Goal: Information Seeking & Learning: Learn about a topic

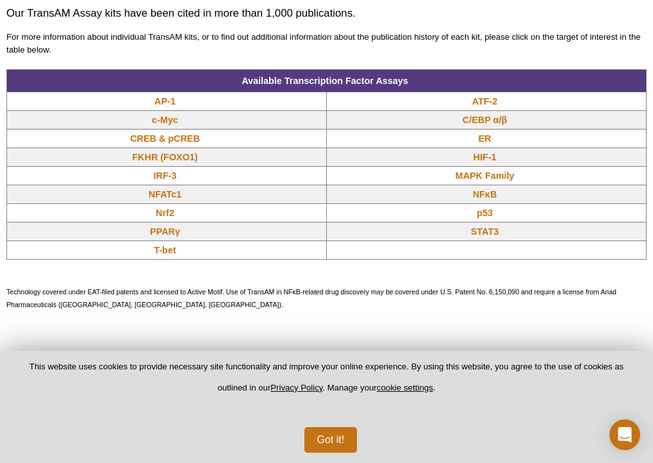
scroll to position [966, 0]
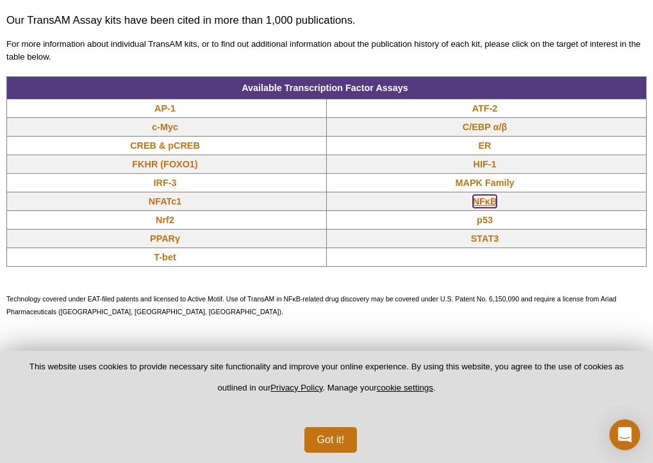
click at [473, 195] on link "NFκB" at bounding box center [485, 201] width 24 height 13
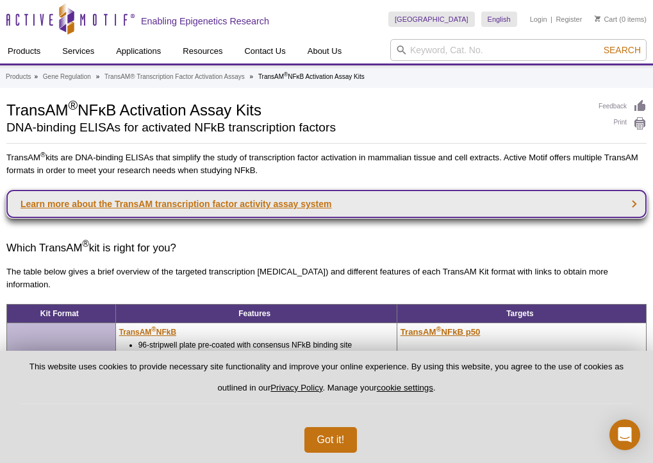
click at [174, 205] on link "Learn more about the TransAM transcription factor activity assay system" at bounding box center [326, 204] width 641 height 28
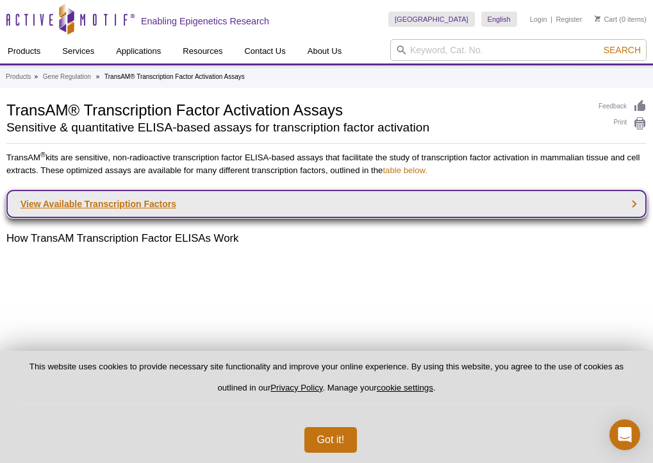
click at [147, 218] on link "View Available Transcription Factors" at bounding box center [326, 204] width 641 height 28
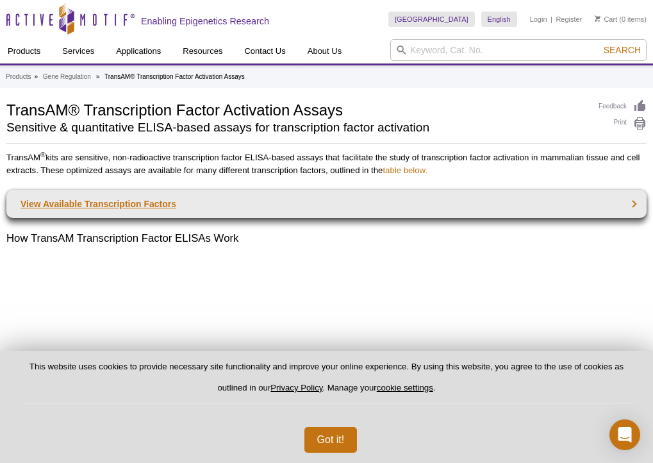
scroll to position [1050, 0]
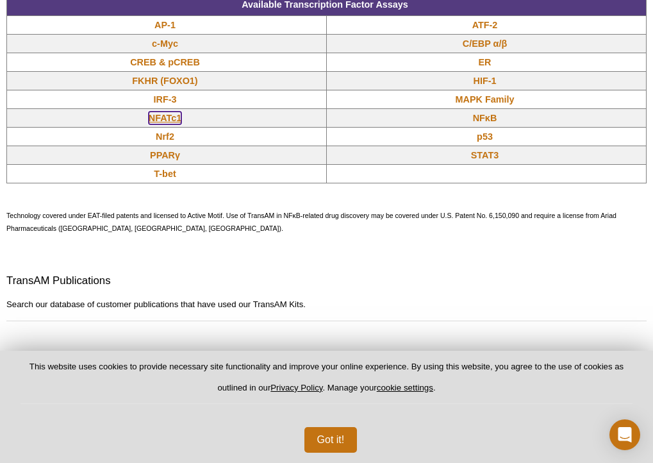
click at [149, 122] on link "NFATc1" at bounding box center [165, 118] width 33 height 13
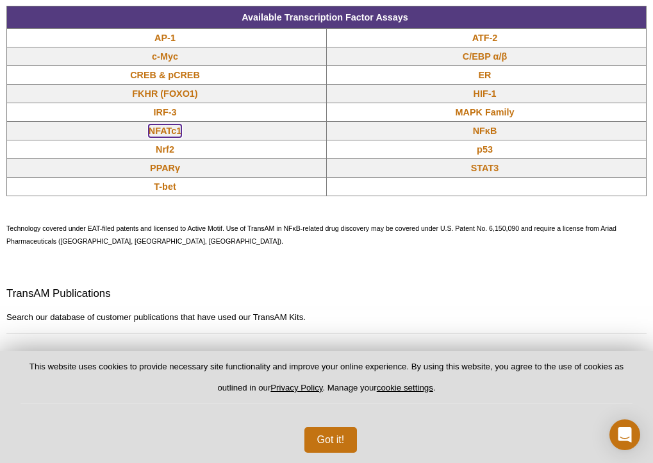
scroll to position [1031, 0]
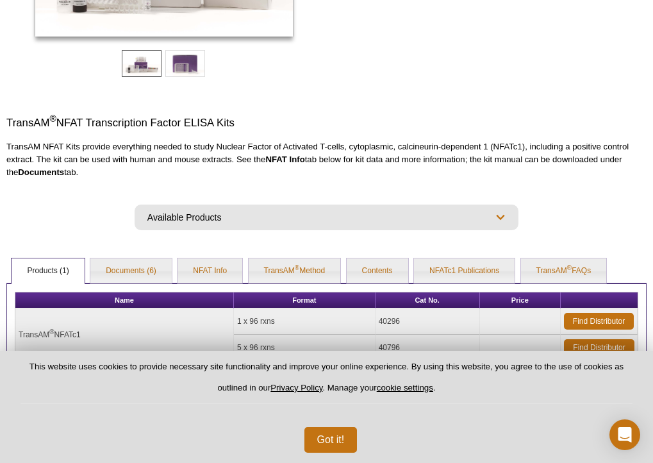
scroll to position [294, 0]
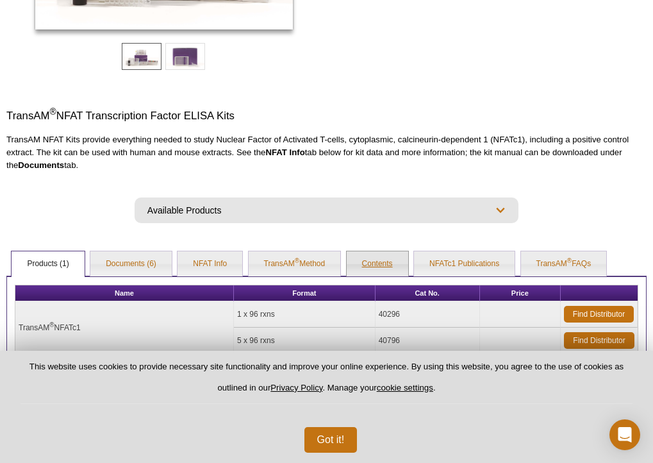
click at [374, 251] on link "Contents" at bounding box center [378, 264] width 62 height 26
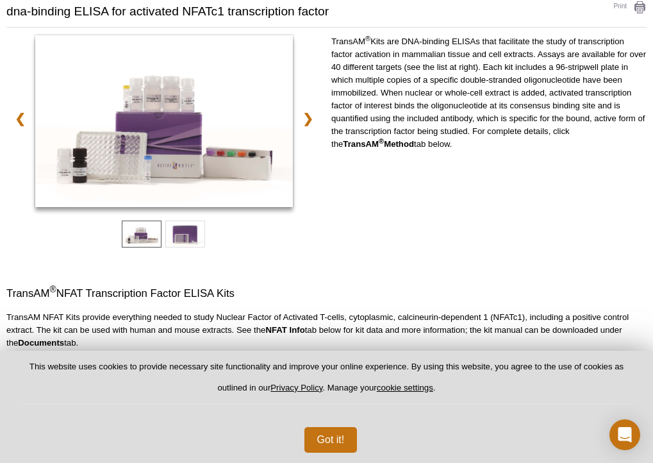
scroll to position [94, 0]
